Goal: Information Seeking & Learning: Learn about a topic

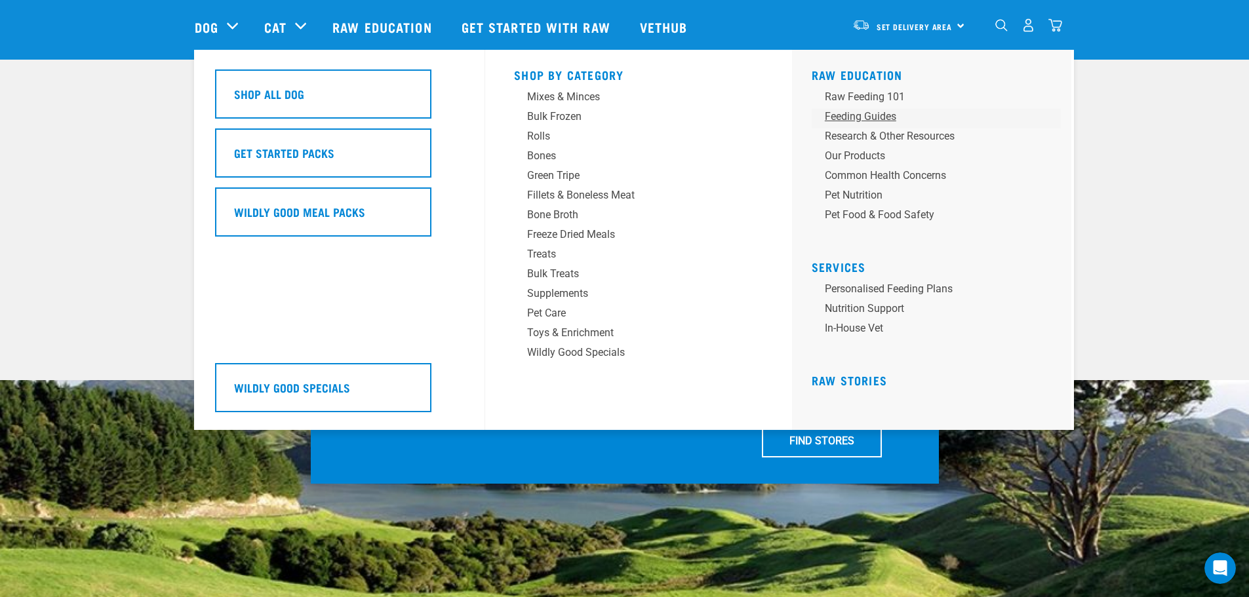
click at [866, 116] on div "Feeding Guides" at bounding box center [927, 117] width 205 height 16
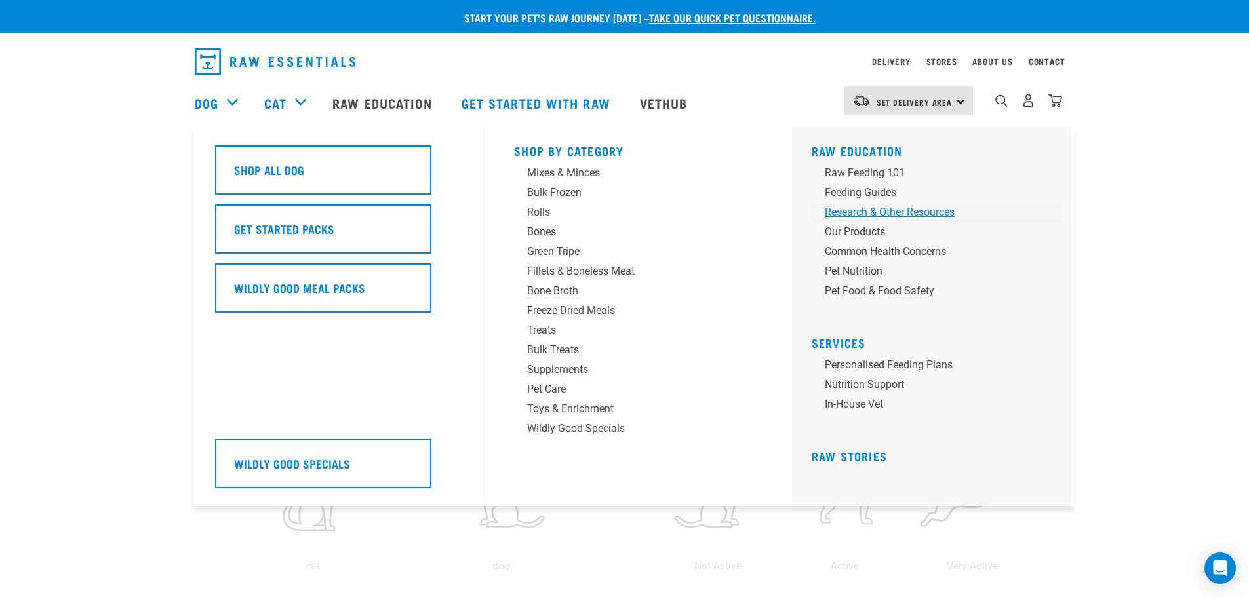
click at [895, 215] on div "Research & Other Resources" at bounding box center [927, 213] width 205 height 16
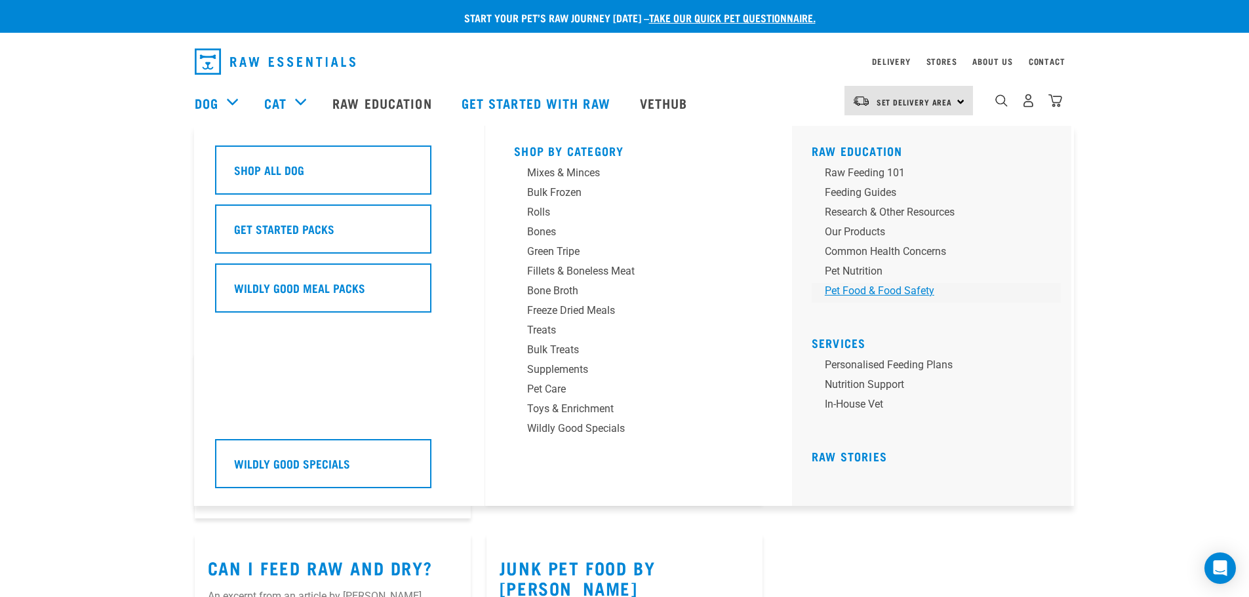
click at [898, 288] on div "Pet Food & Food Safety" at bounding box center [927, 291] width 205 height 16
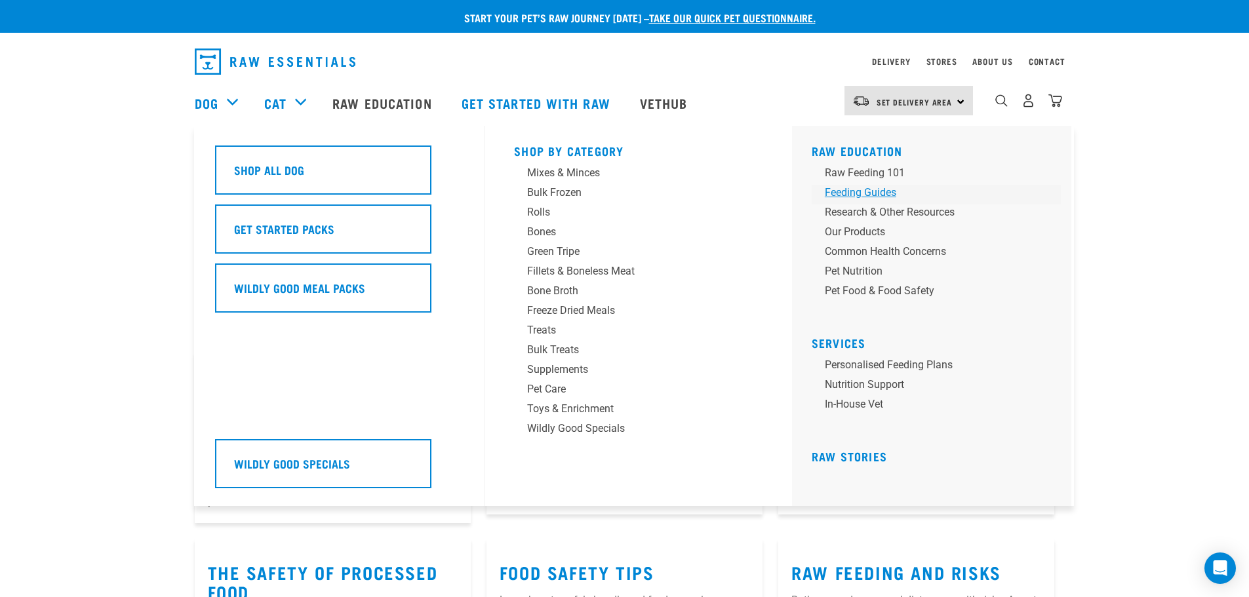
click at [855, 193] on div "Feeding Guides" at bounding box center [927, 193] width 205 height 16
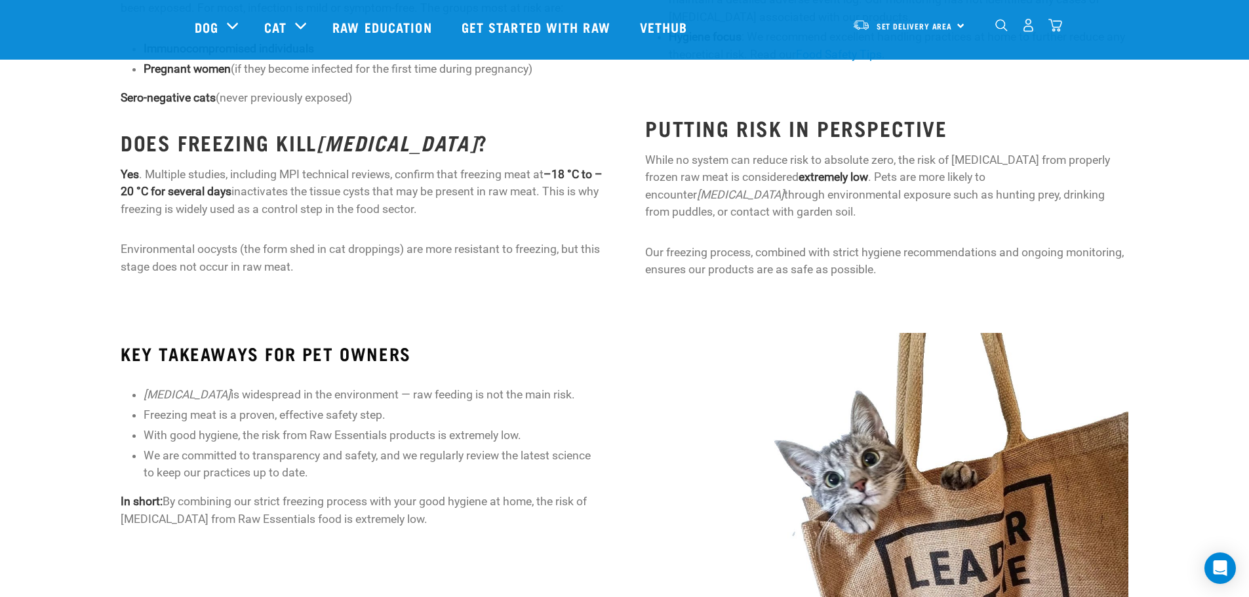
scroll to position [721, 0]
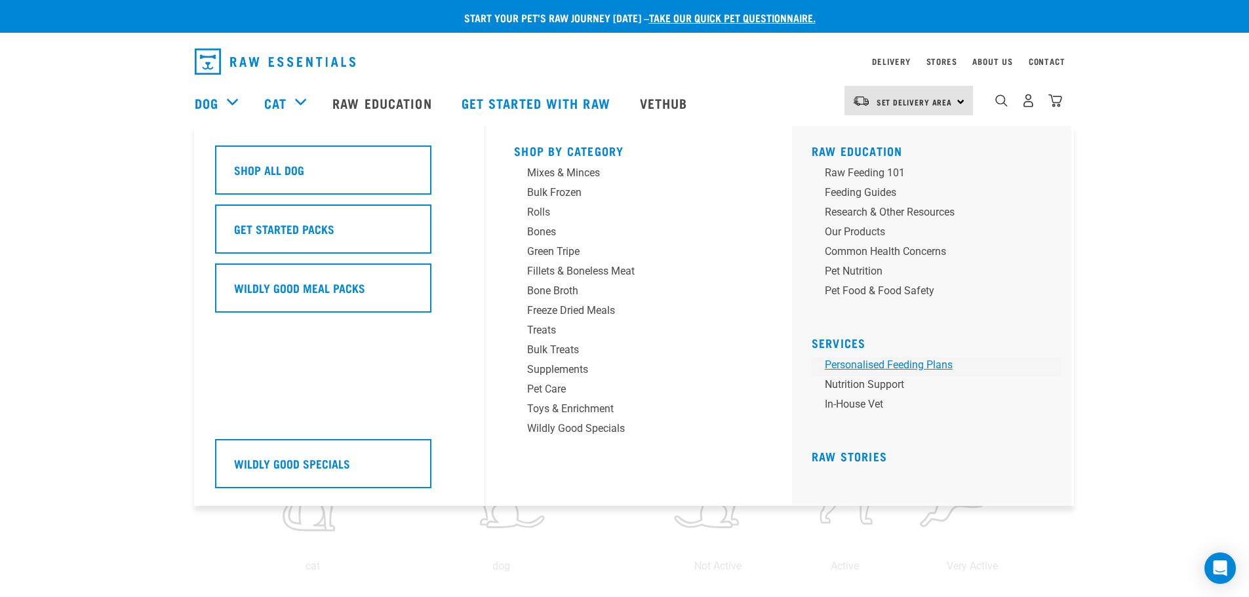
click at [888, 364] on link "Personalised Feeding Plans" at bounding box center [936, 367] width 249 height 20
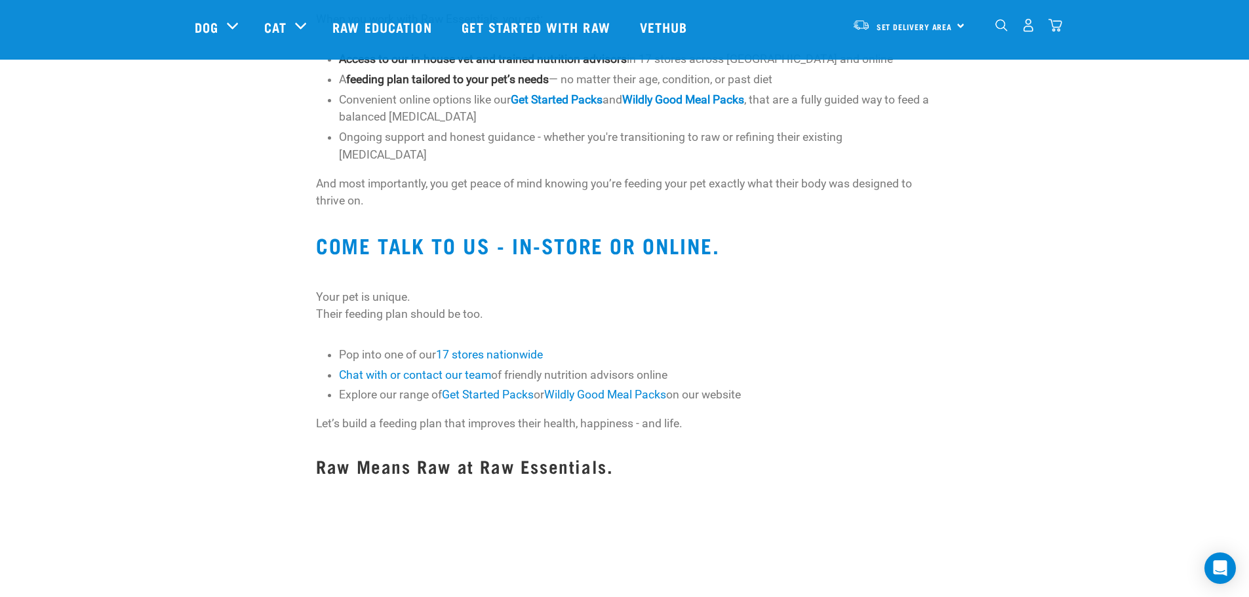
scroll to position [1115, 0]
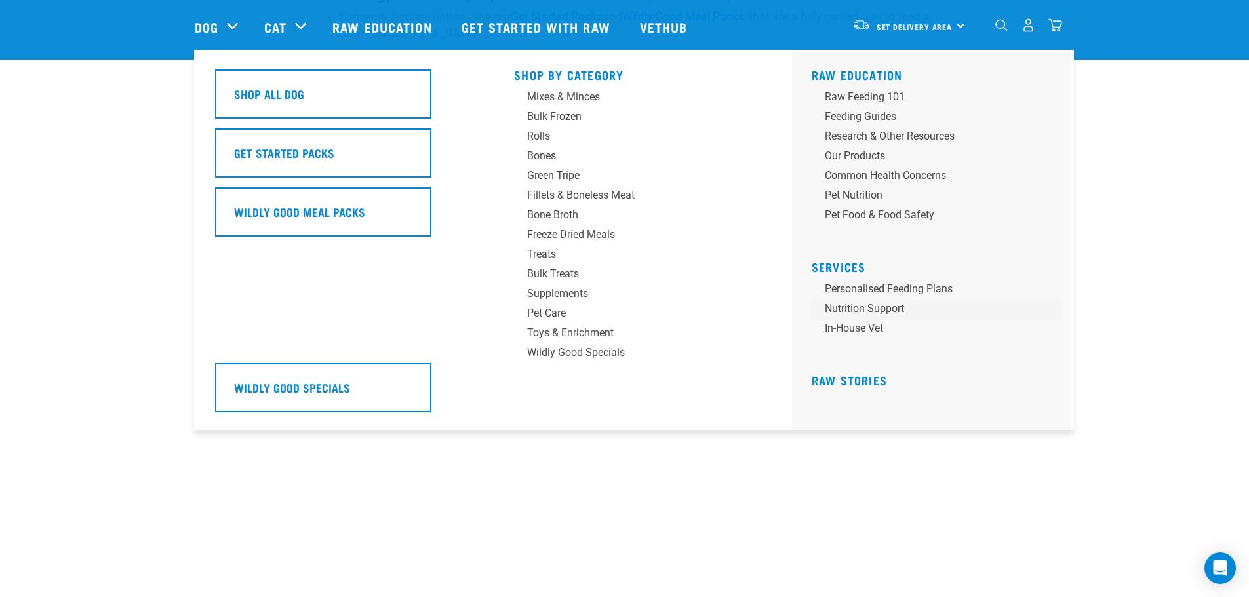
click at [870, 306] on link "Nutrition Support" at bounding box center [936, 311] width 249 height 20
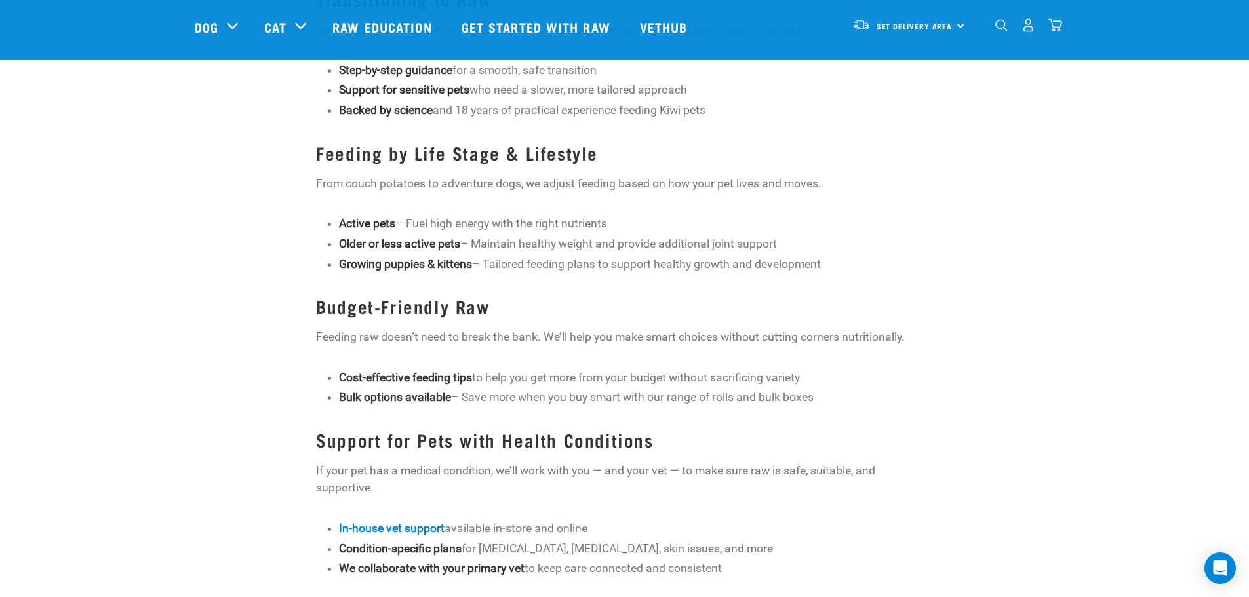
scroll to position [590, 0]
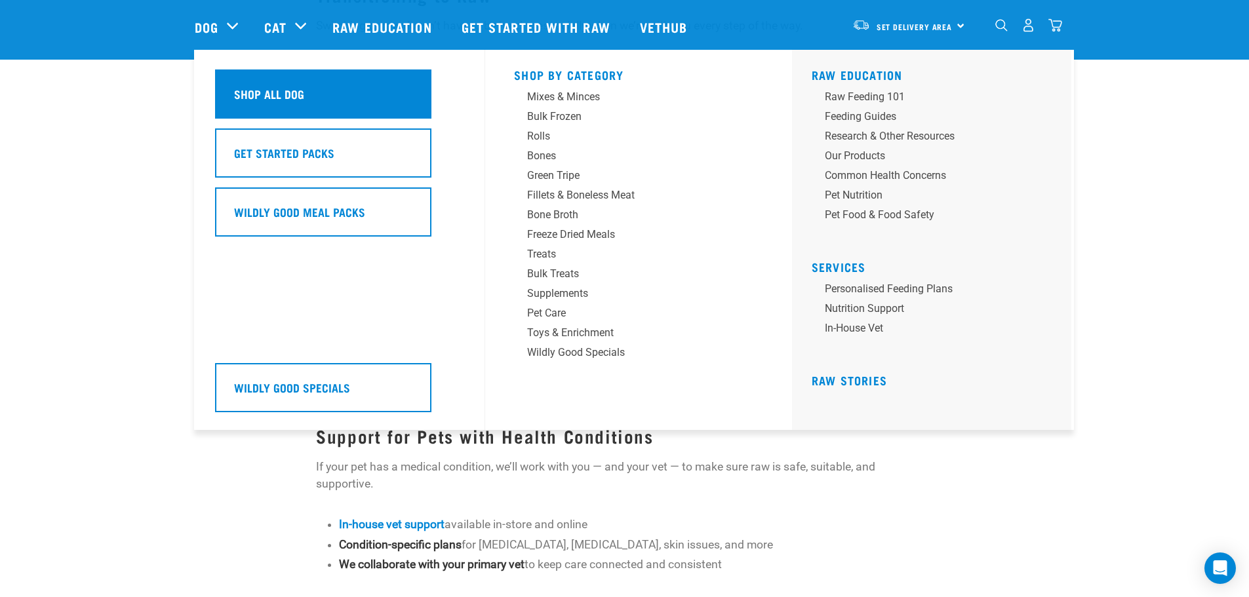
click at [334, 100] on div "Shop All Dog" at bounding box center [323, 94] width 216 height 49
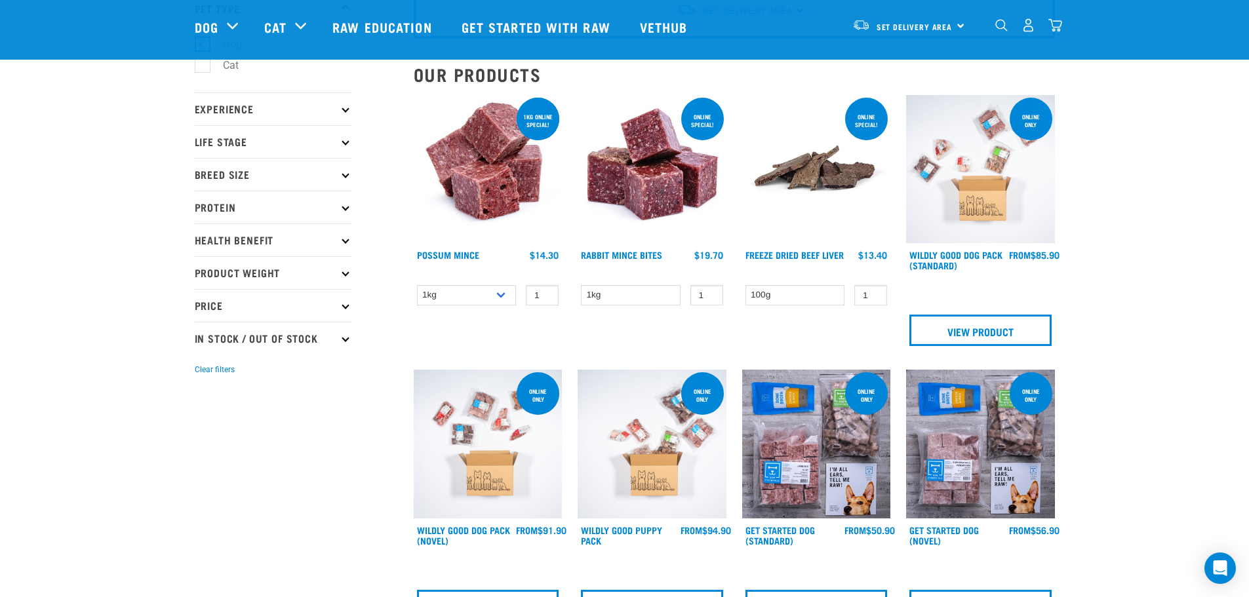
scroll to position [66, 0]
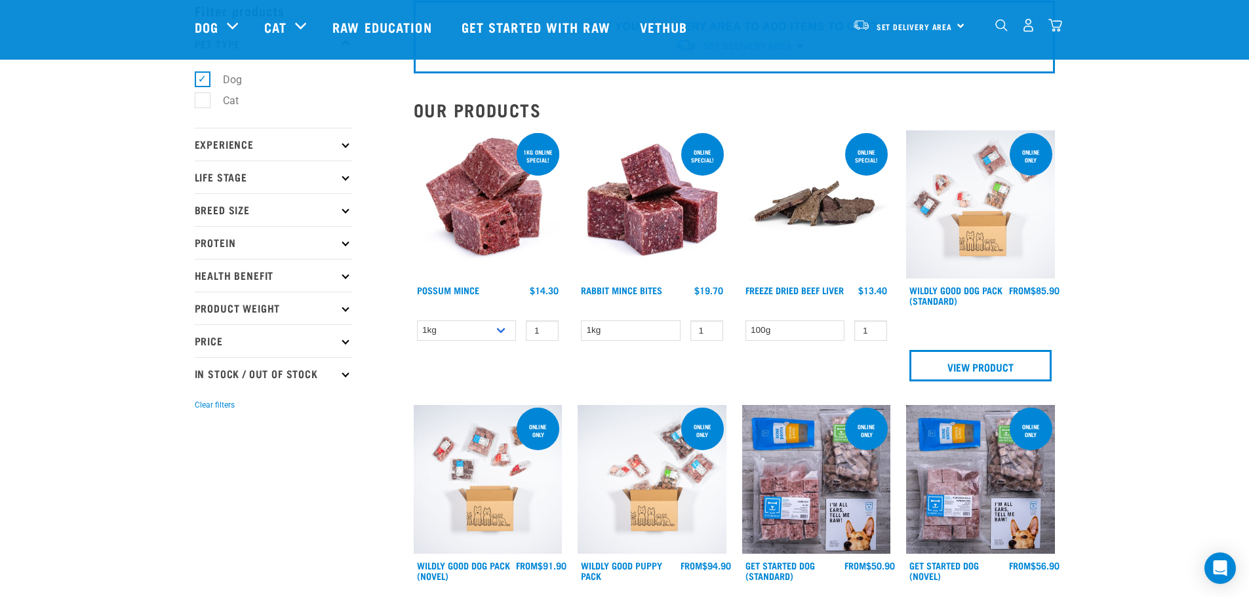
click at [485, 191] on img at bounding box center [488, 205] width 149 height 149
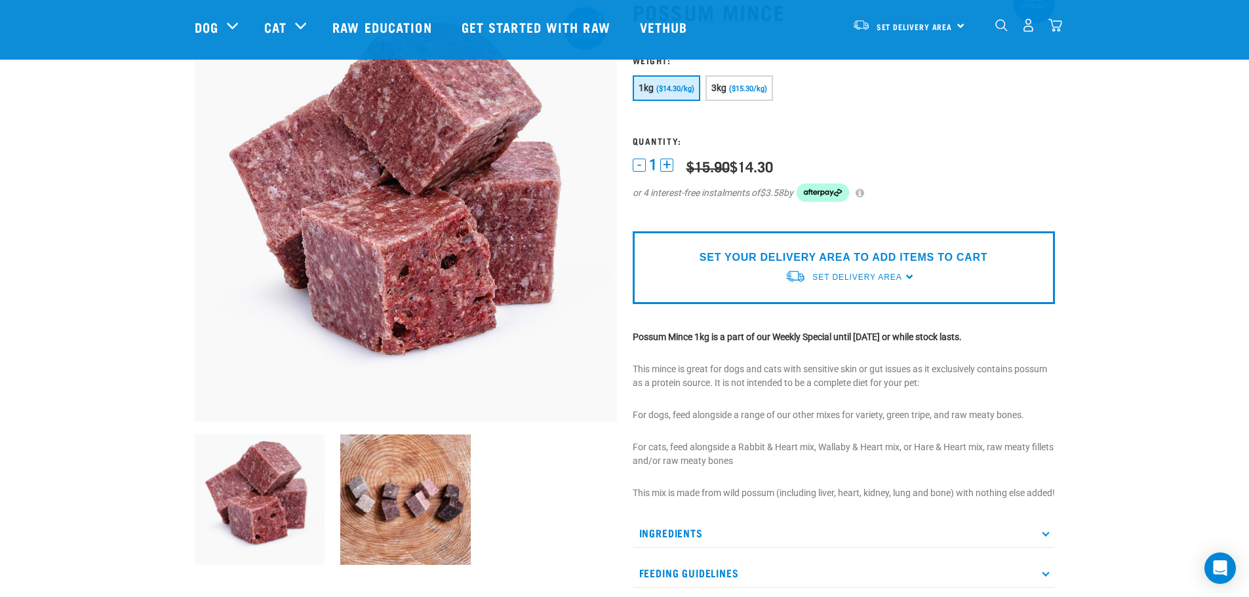
scroll to position [131, 0]
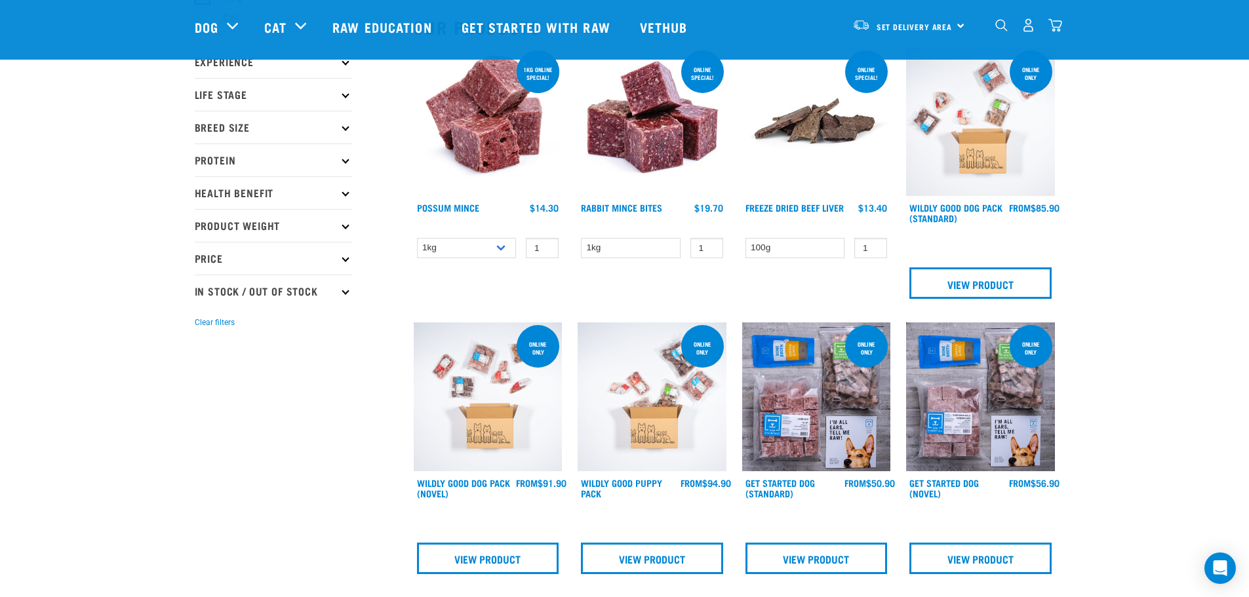
scroll to position [285, 0]
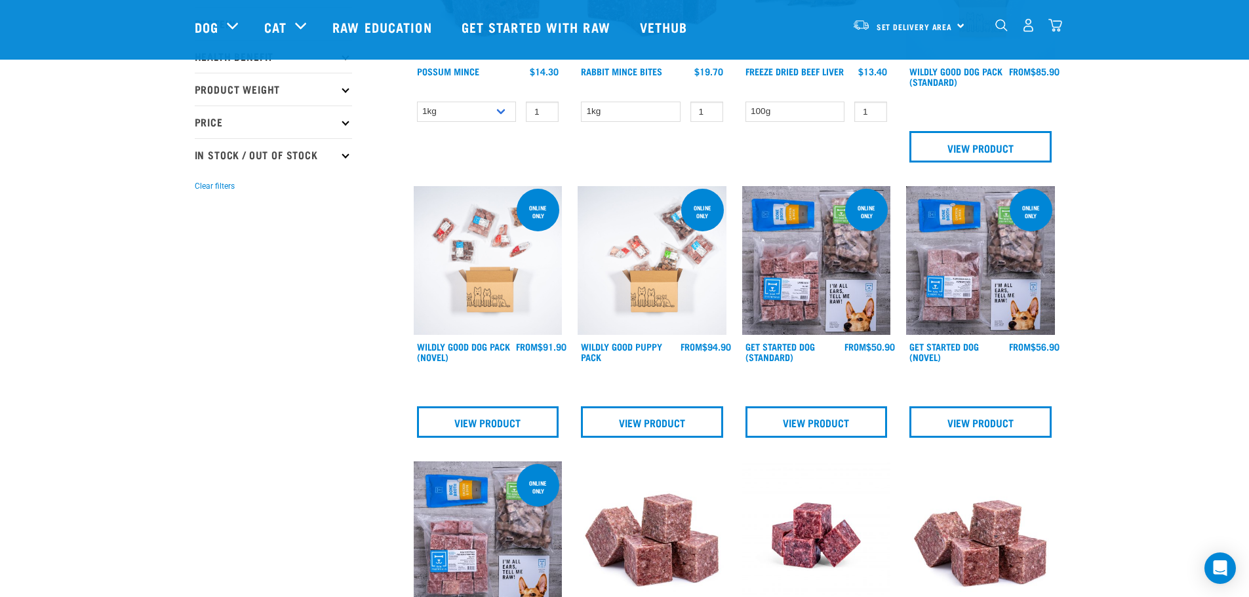
click at [824, 261] on img at bounding box center [816, 260] width 149 height 149
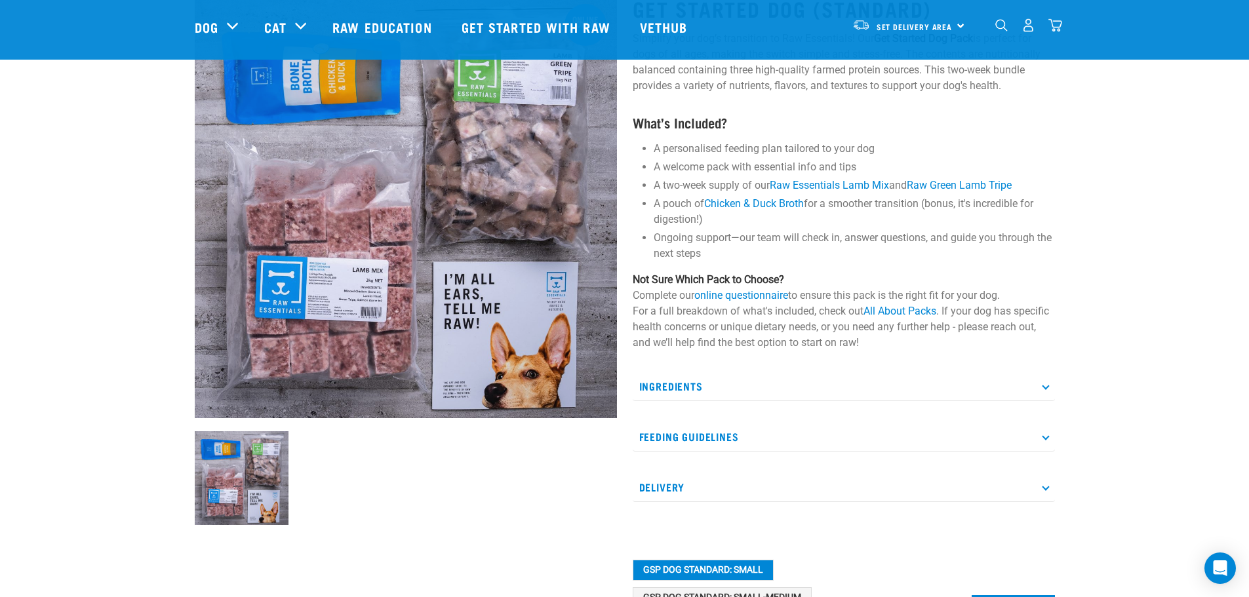
scroll to position [131, 0]
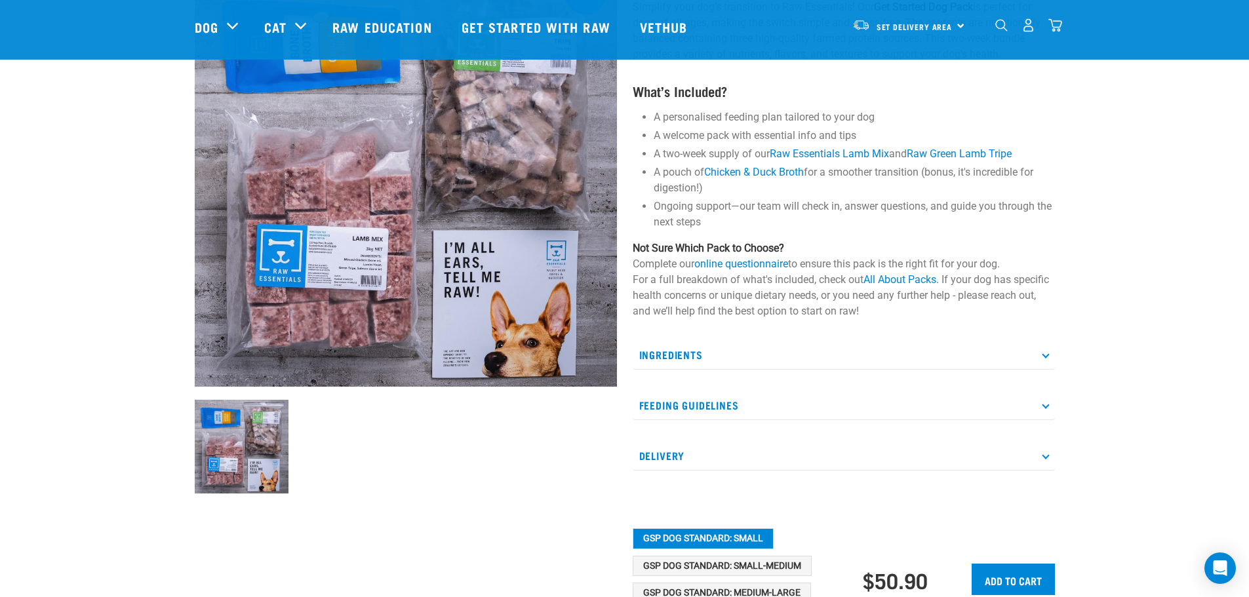
click at [1045, 355] on icon at bounding box center [1045, 354] width 7 height 7
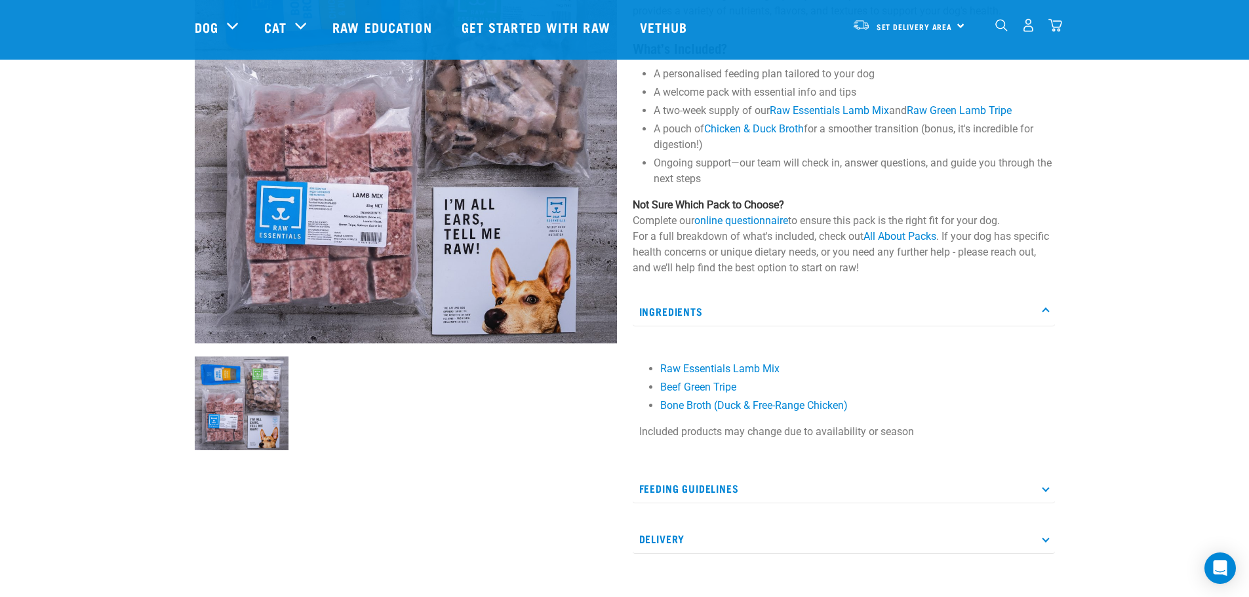
scroll to position [262, 0]
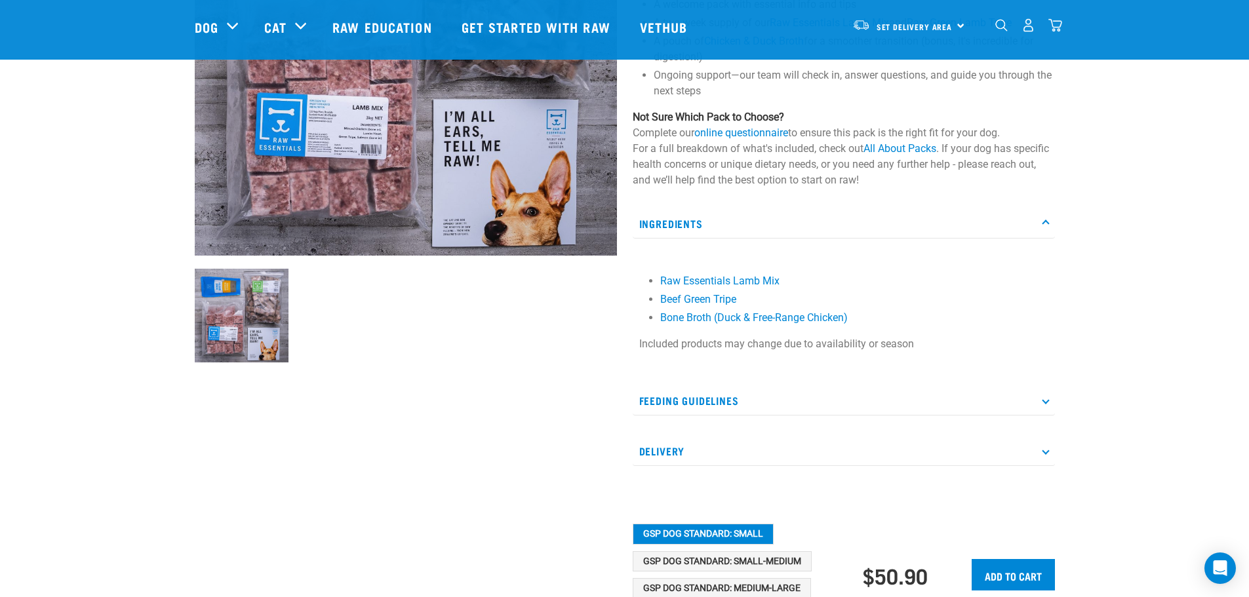
click at [1049, 401] on icon at bounding box center [1045, 400] width 7 height 7
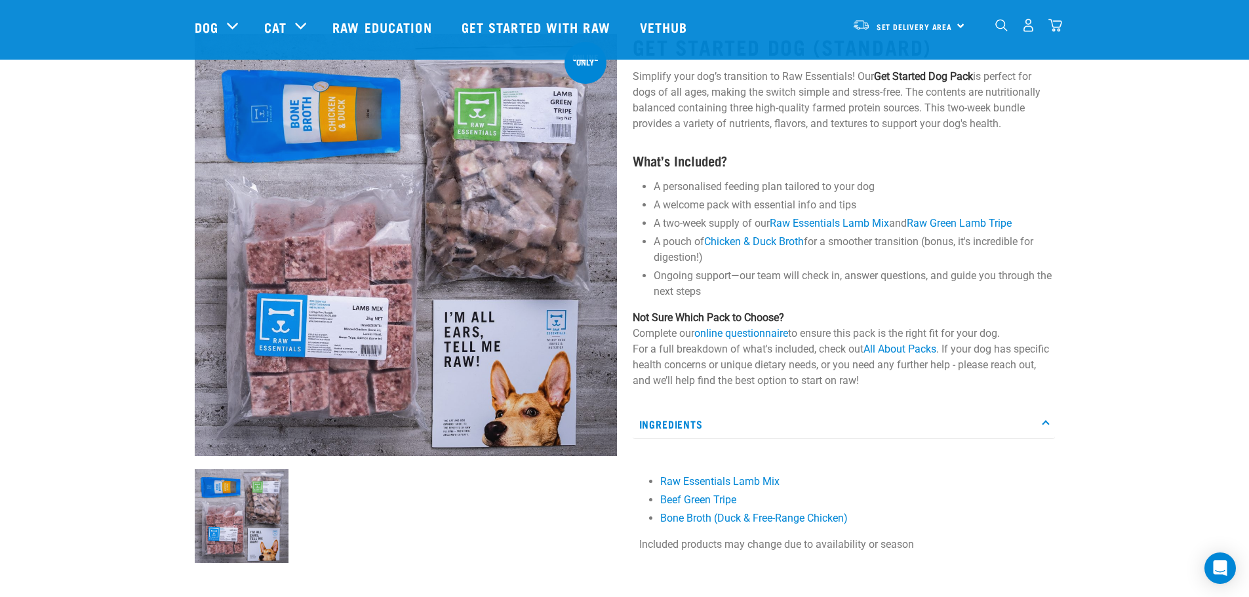
scroll to position [0, 0]
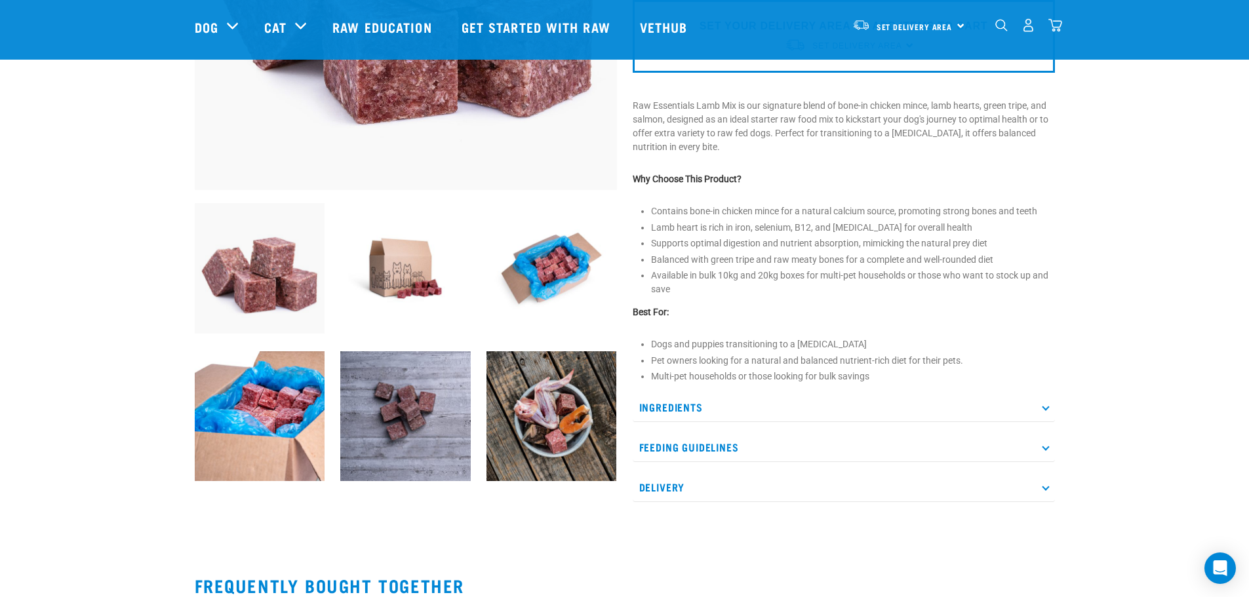
scroll to position [393, 0]
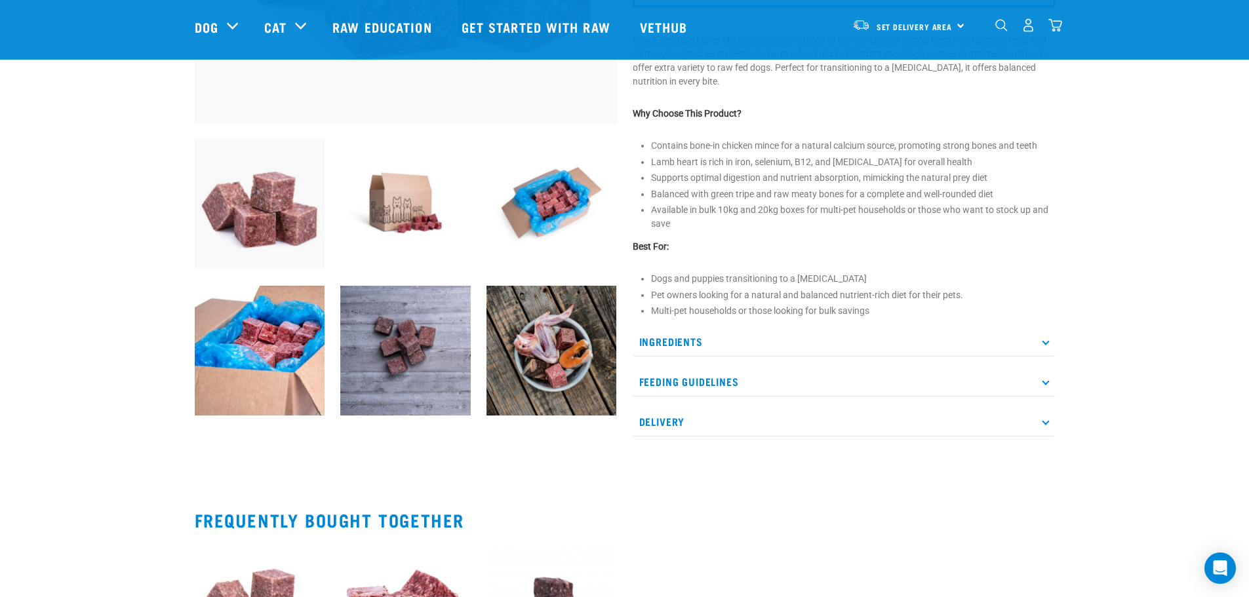
click at [1043, 346] on p "Ingredients" at bounding box center [844, 342] width 422 height 30
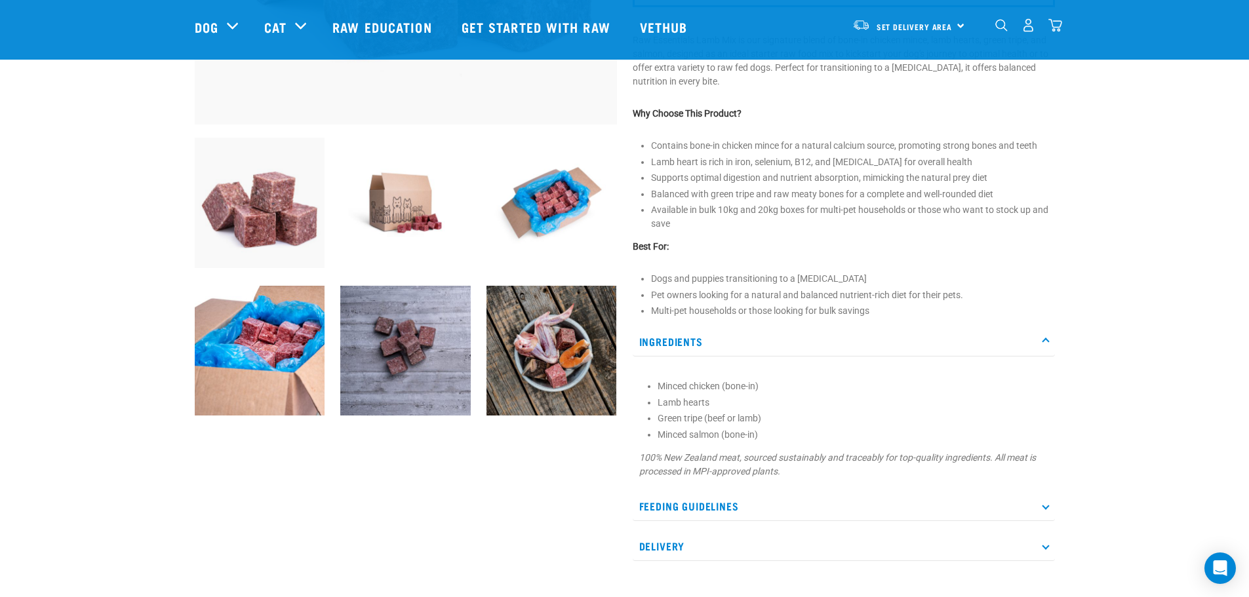
click at [1043, 508] on p "Feeding Guidelines" at bounding box center [844, 507] width 422 height 30
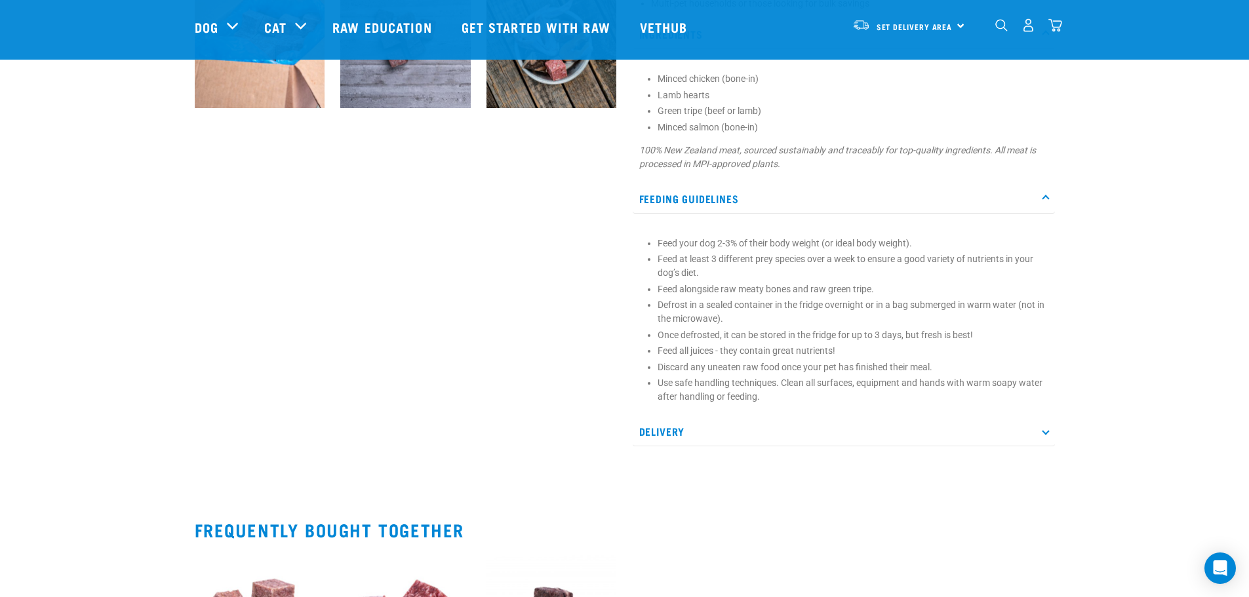
scroll to position [721, 0]
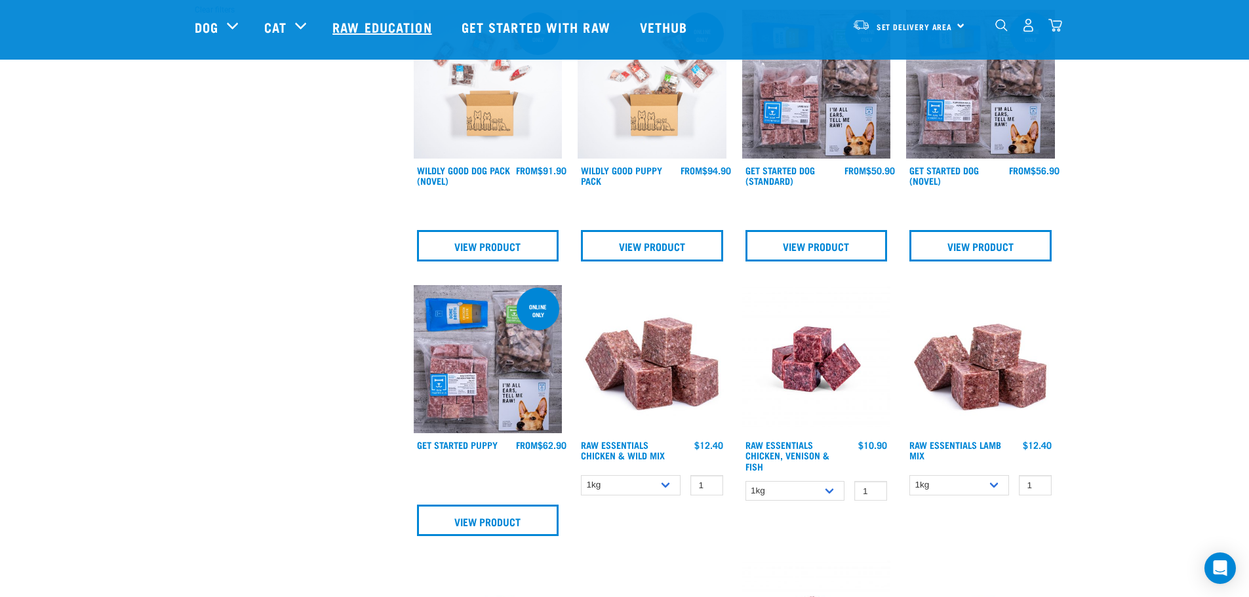
scroll to position [250, 0]
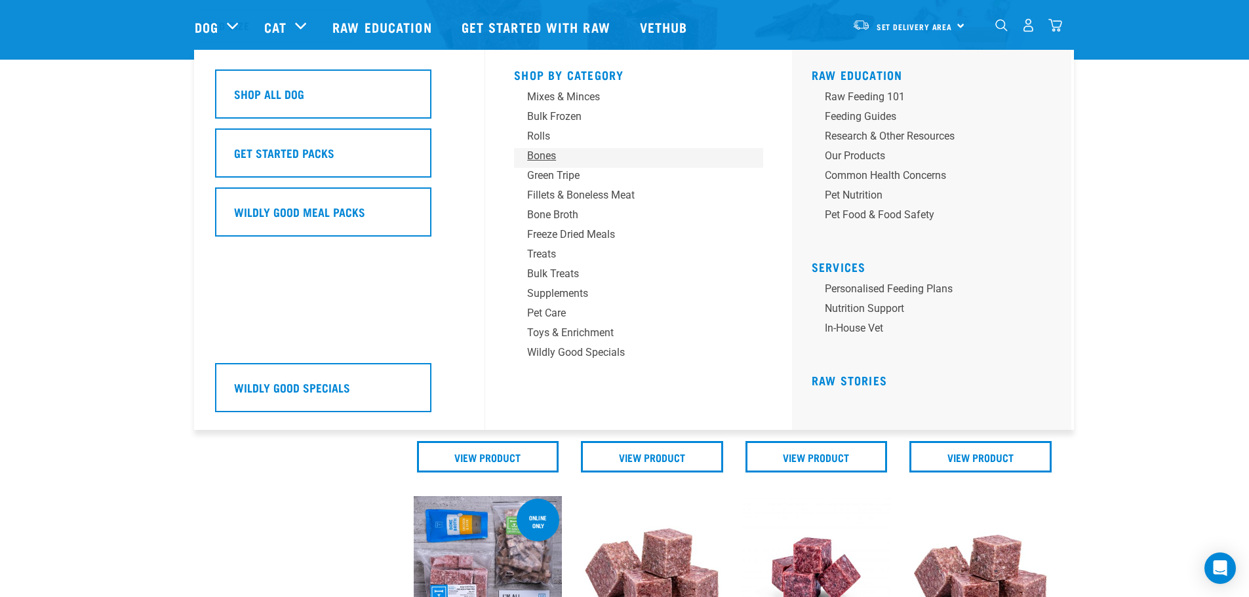
click at [536, 158] on div "Bones" at bounding box center [629, 156] width 205 height 16
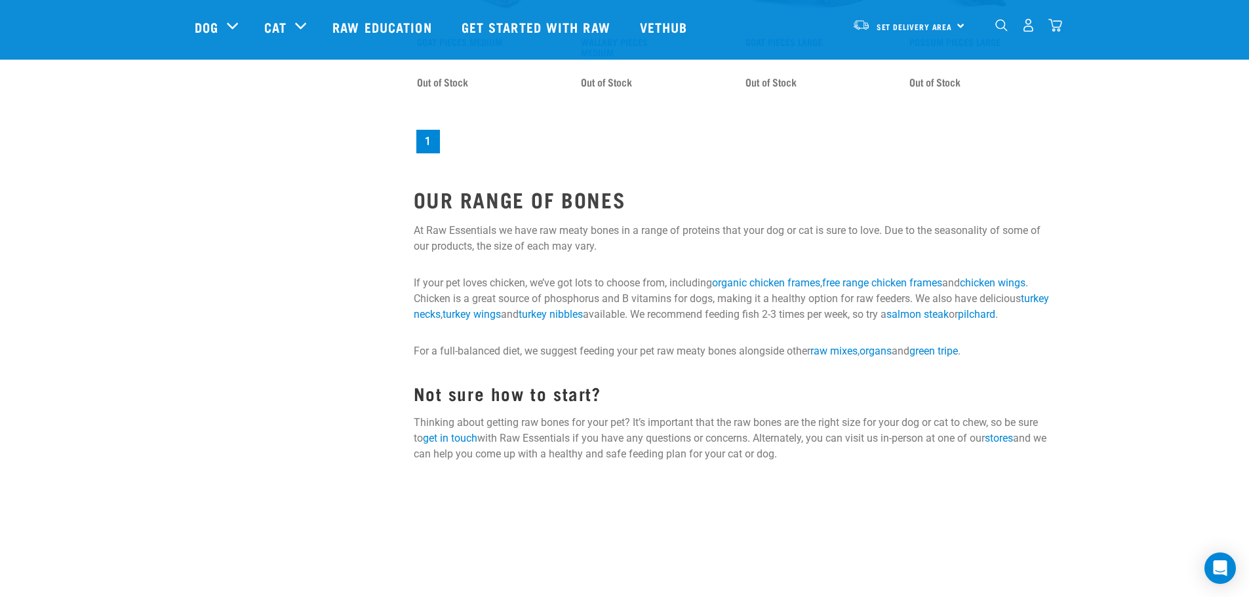
scroll to position [1508, 0]
